Goal: Information Seeking & Learning: Learn about a topic

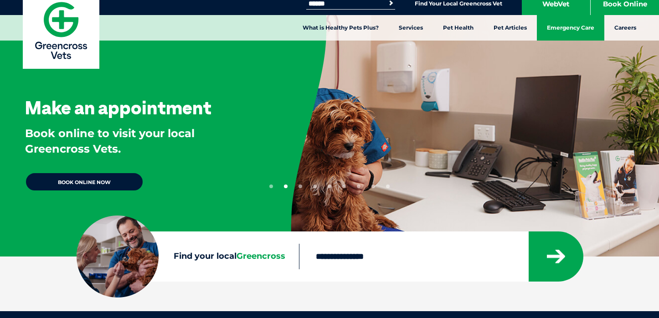
click at [564, 22] on link "Emergency Care" at bounding box center [570, 28] width 67 height 26
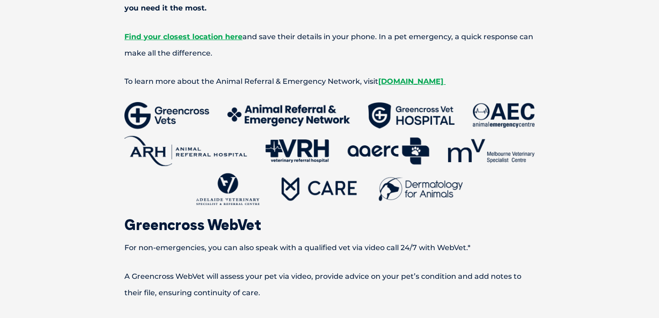
scroll to position [907, 0]
